Goal: Complete application form

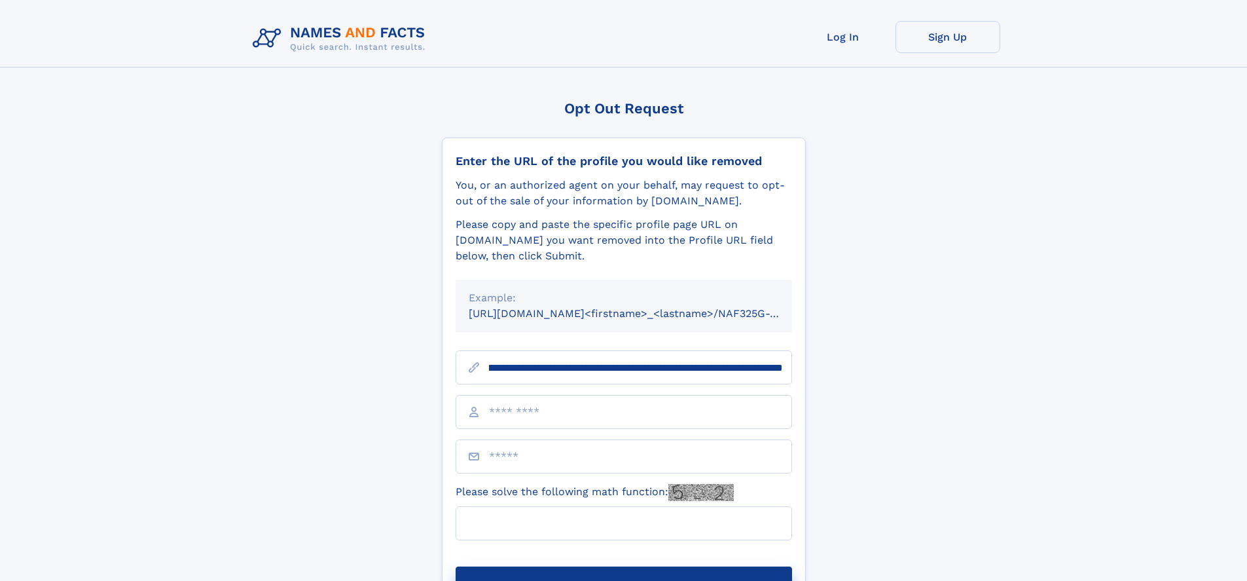
scroll to position [0, 179]
type input "**********"
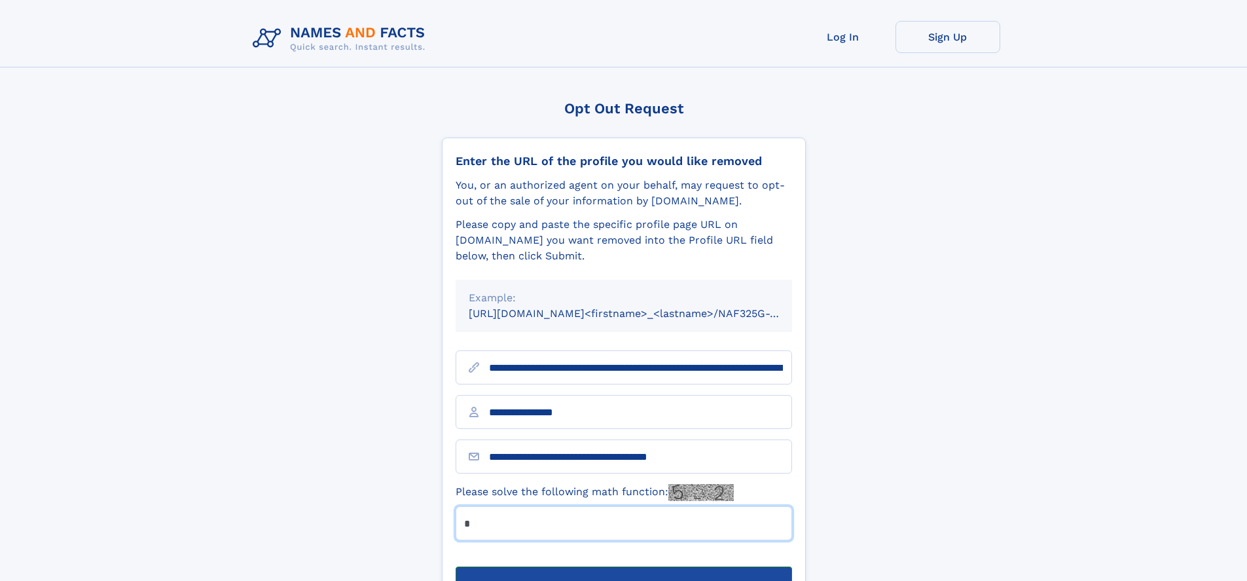
type input "*"
click at [623, 566] on button "Submit Opt Out Request" at bounding box center [624, 587] width 336 height 42
